Goal: Information Seeking & Learning: Learn about a topic

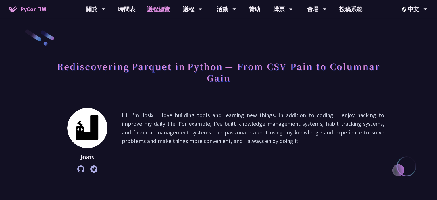
click at [159, 5] on link "議程總覽" at bounding box center [158, 9] width 34 height 18
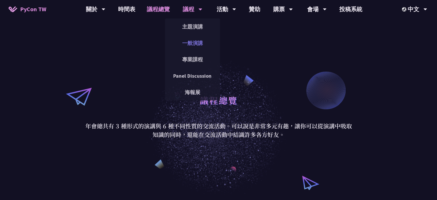
click at [187, 41] on link "一般演講" at bounding box center [192, 43] width 55 height 14
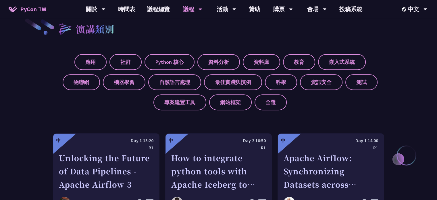
scroll to position [206, 0]
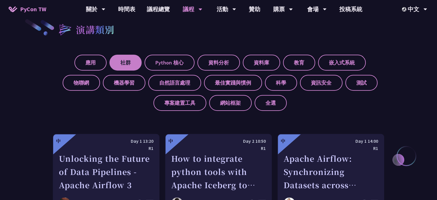
click at [123, 64] on label "社群" at bounding box center [126, 63] width 32 height 16
click at [0, 0] on input "社群" at bounding box center [0, 0] width 0 height 0
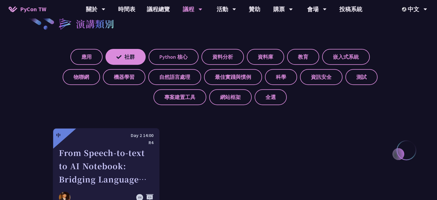
scroll to position [210, 0]
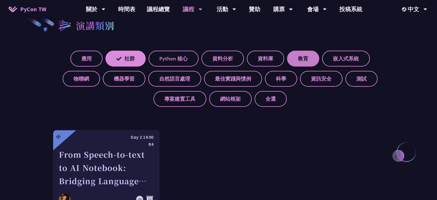
click at [312, 60] on label "教育" at bounding box center [303, 59] width 32 height 16
click at [0, 0] on input "教育" at bounding box center [0, 0] width 0 height 0
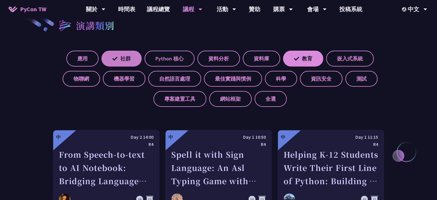
click at [116, 63] on label "社群" at bounding box center [121, 59] width 40 height 16
click at [0, 0] on input "社群" at bounding box center [0, 0] width 0 height 0
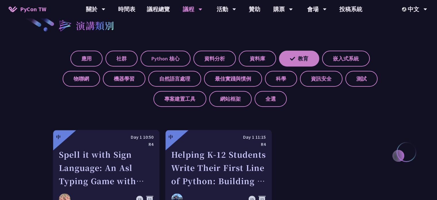
click at [299, 54] on label "教育" at bounding box center [299, 59] width 40 height 16
click at [0, 0] on input "教育" at bounding box center [0, 0] width 0 height 0
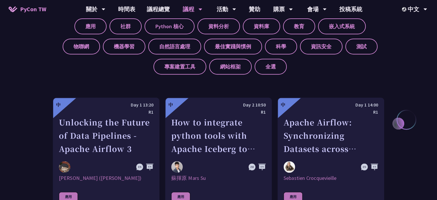
scroll to position [243, 0]
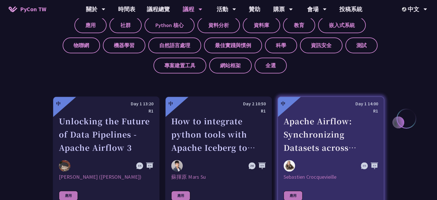
click at [306, 122] on div "Apache Airflow: Synchronizing Datasets across Multiple instances" at bounding box center [331, 134] width 95 height 40
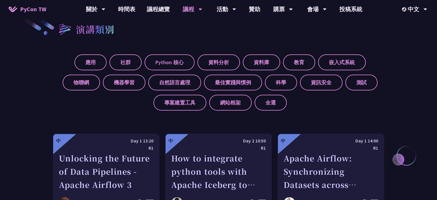
scroll to position [206, 0]
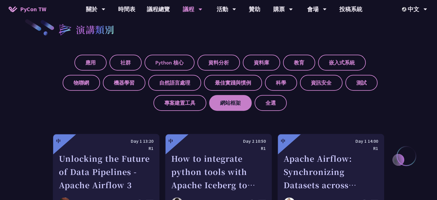
click at [241, 104] on label "網站框架" at bounding box center [230, 103] width 43 height 16
click at [0, 0] on input "網站框架" at bounding box center [0, 0] width 0 height 0
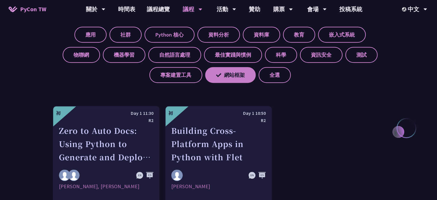
scroll to position [233, 0]
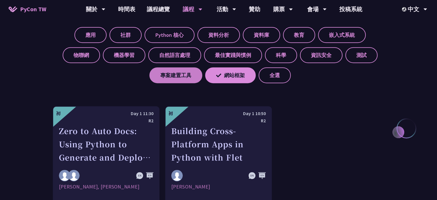
drag, startPoint x: 227, startPoint y: 71, endPoint x: 186, endPoint y: 73, distance: 40.9
click at [186, 73] on div "應用 社群 Python 核心 資料分析 資料庫 教育 嵌入式系統 物聯網 機器學習 自然語言處理 最佳實踐與慣例 科學 資訊安全 測試 專案建置工具 網站框…" at bounding box center [218, 53] width 331 height 60
click at [186, 73] on label "專案建置工具" at bounding box center [175, 75] width 53 height 16
click at [0, 0] on input "專案建置工具" at bounding box center [0, 0] width 0 height 0
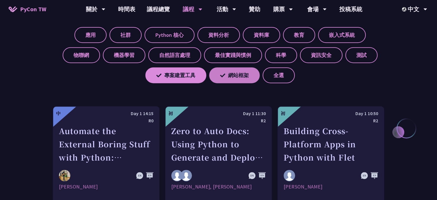
click at [229, 75] on label "網站框架" at bounding box center [234, 75] width 51 height 16
click at [0, 0] on input "網站框架" at bounding box center [0, 0] width 0 height 0
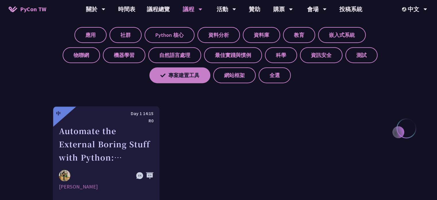
click at [187, 71] on label "專案建置工具" at bounding box center [179, 75] width 61 height 16
click at [0, 0] on input "專案建置工具" at bounding box center [0, 0] width 0 height 0
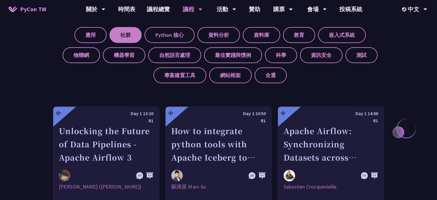
click at [123, 37] on label "社群" at bounding box center [126, 35] width 32 height 16
click at [0, 0] on input "社群" at bounding box center [0, 0] width 0 height 0
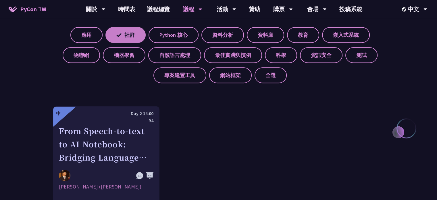
click at [123, 37] on label "社群" at bounding box center [126, 35] width 40 height 16
click at [0, 0] on input "社群" at bounding box center [0, 0] width 0 height 0
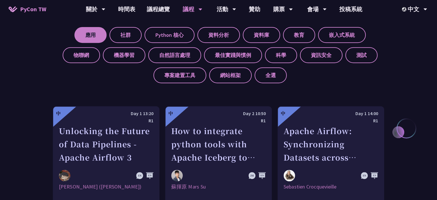
click at [93, 30] on label "應用" at bounding box center [90, 35] width 32 height 16
click at [0, 0] on input "應用" at bounding box center [0, 0] width 0 height 0
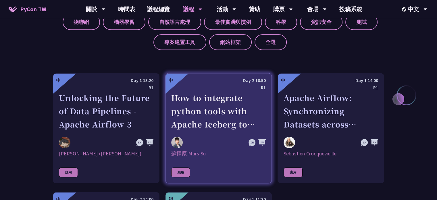
scroll to position [263, 0]
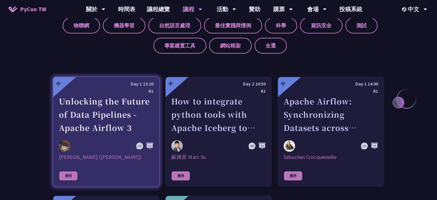
click at [113, 120] on div "Unlocking the Future of Data Pipelines - Apache Airflow 3" at bounding box center [106, 115] width 95 height 40
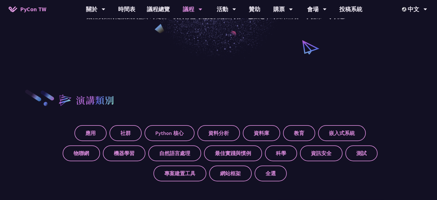
scroll to position [134, 0]
